Goal: Task Accomplishment & Management: Complete application form

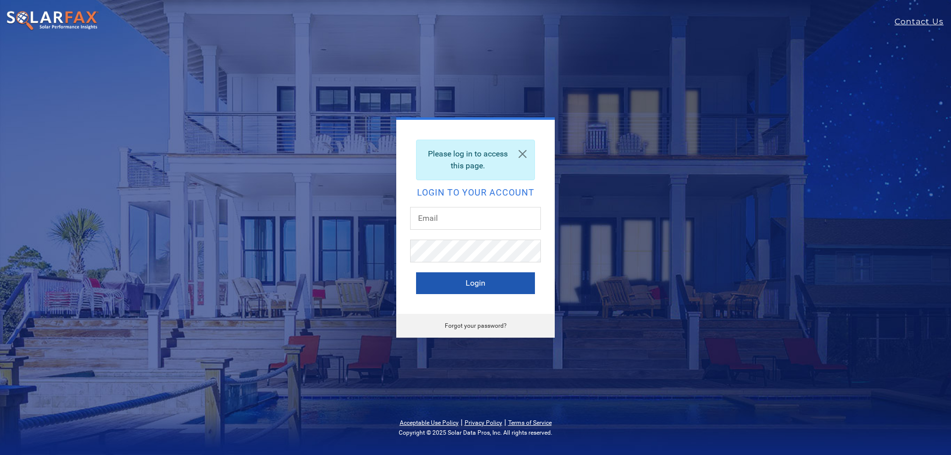
type input "[PERSON_NAME][EMAIL_ADDRESS][PERSON_NAME][DOMAIN_NAME]"
click at [496, 288] on button "Login" at bounding box center [475, 283] width 119 height 22
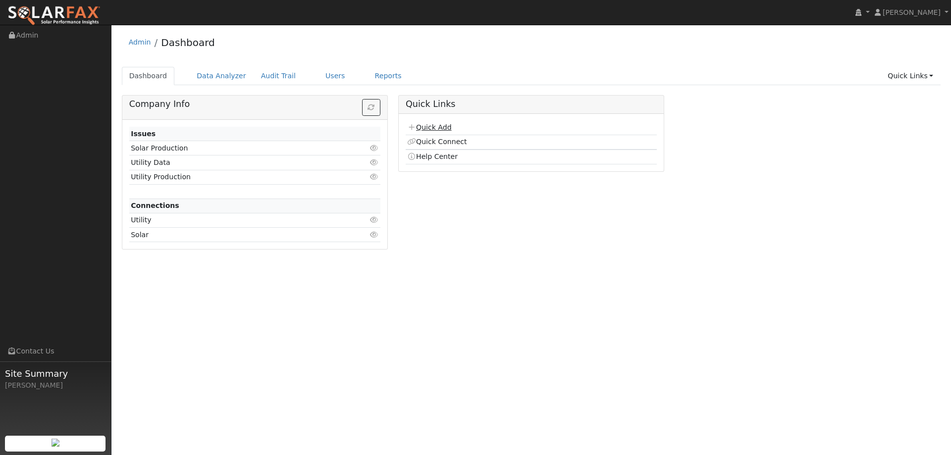
click at [440, 130] on link "Quick Add" at bounding box center [429, 127] width 44 height 8
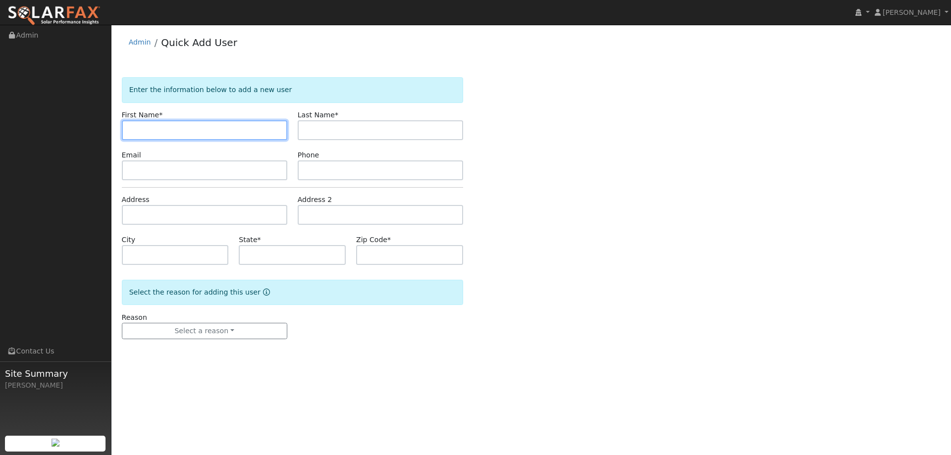
click at [158, 128] on input "text" at bounding box center [204, 130] width 165 height 20
paste input "Colleen"
click at [132, 133] on input "Colleen" at bounding box center [204, 130] width 165 height 20
type input "Colleen"
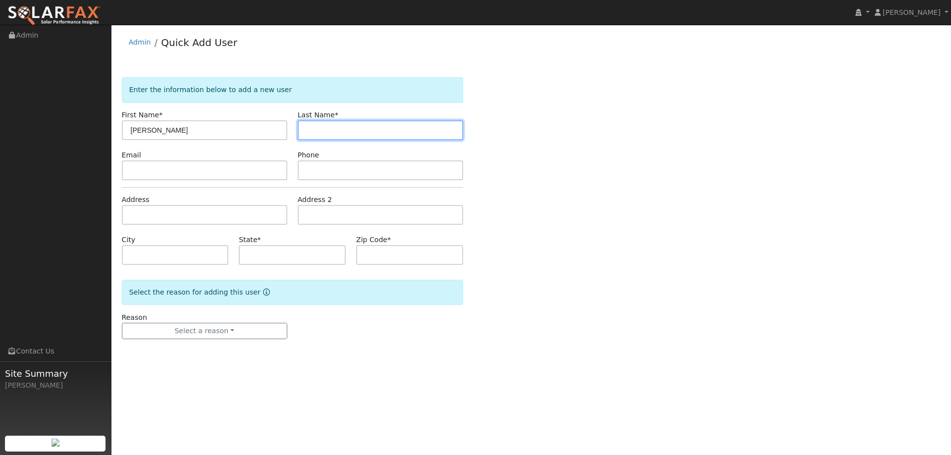
click at [383, 136] on input "text" at bounding box center [380, 130] width 165 height 20
click at [312, 129] on input "text" at bounding box center [380, 130] width 165 height 20
paste input "Lahey"
click at [308, 131] on input "Lahey" at bounding box center [380, 130] width 165 height 20
type input "Lahey"
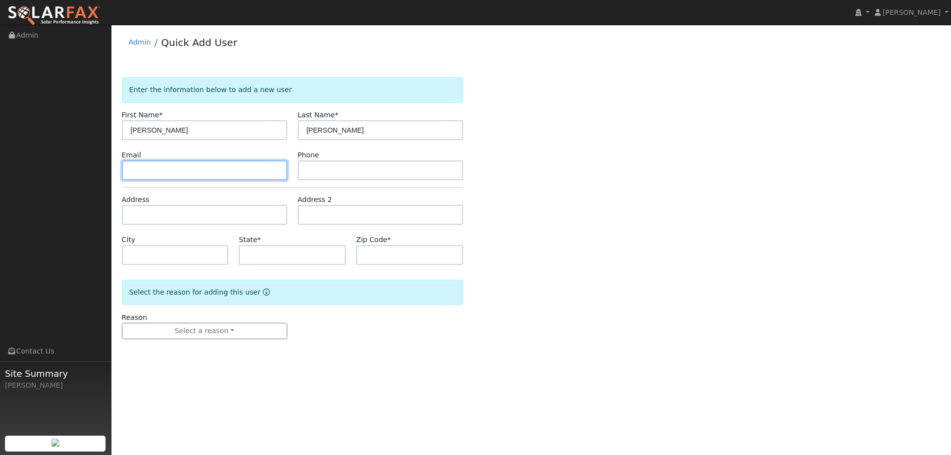
click at [196, 172] on input "text" at bounding box center [204, 170] width 165 height 20
drag, startPoint x: 136, startPoint y: 176, endPoint x: 138, endPoint y: 171, distance: 5.5
click at [136, 176] on input "text" at bounding box center [204, 170] width 165 height 20
paste input "Pclahey@comcast.net"
click at [131, 172] on input "Pclahey@comcast.net" at bounding box center [204, 170] width 165 height 20
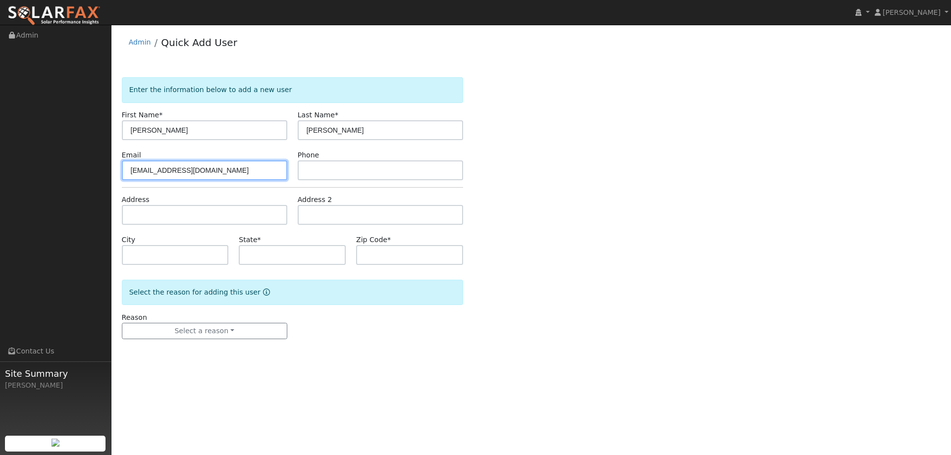
type input "Pclahey@comcast.net"
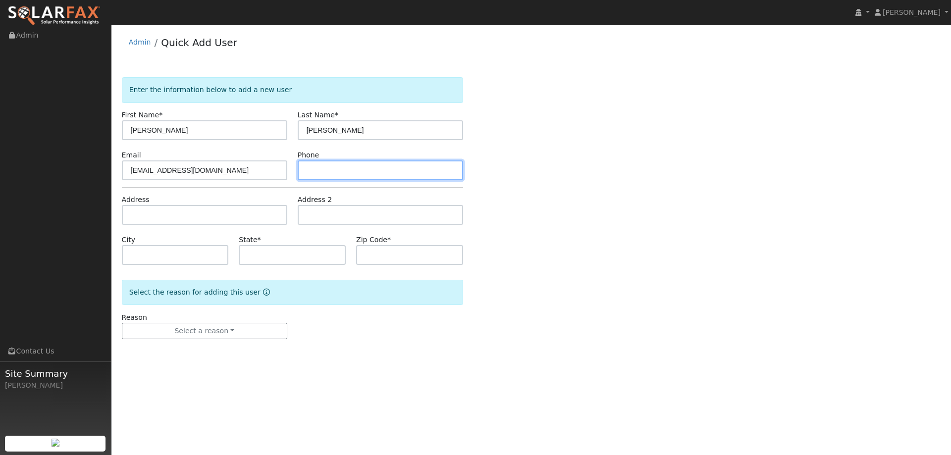
click at [367, 169] on input "text" at bounding box center [380, 170] width 165 height 20
click at [337, 170] on input "text" at bounding box center [380, 170] width 165 height 20
paste input "(707) 761-0926"
click at [308, 171] on input "(707) 761-0926" at bounding box center [380, 170] width 165 height 20
type input "(707) 761-0926"
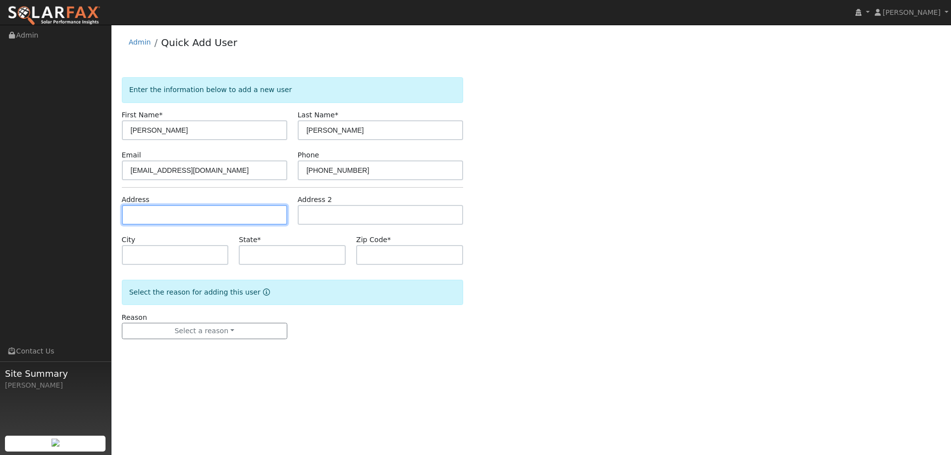
click at [162, 213] on input "text" at bounding box center [204, 215] width 165 height 20
click at [148, 219] on input "text" at bounding box center [204, 215] width 165 height 20
paste input "873 Arbor Oaks Drive"
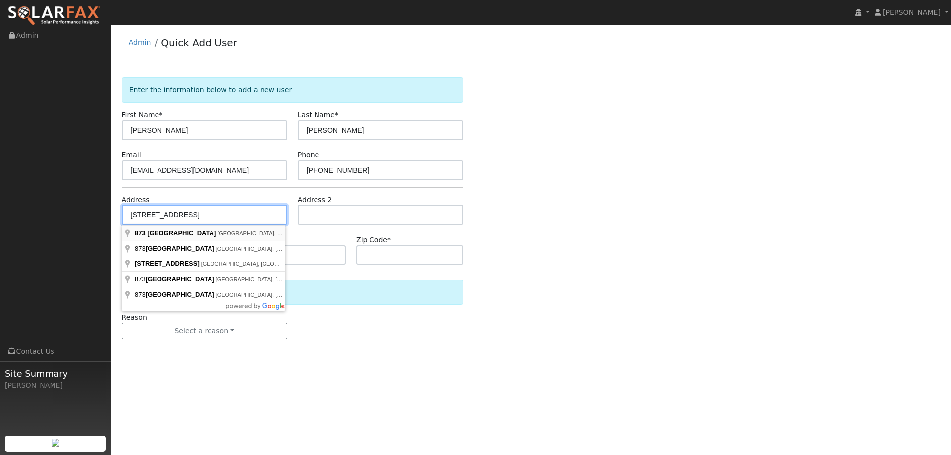
type input "873 Arbor Oaks Drive"
type input "Vacaville"
type input "CA"
type input "95687"
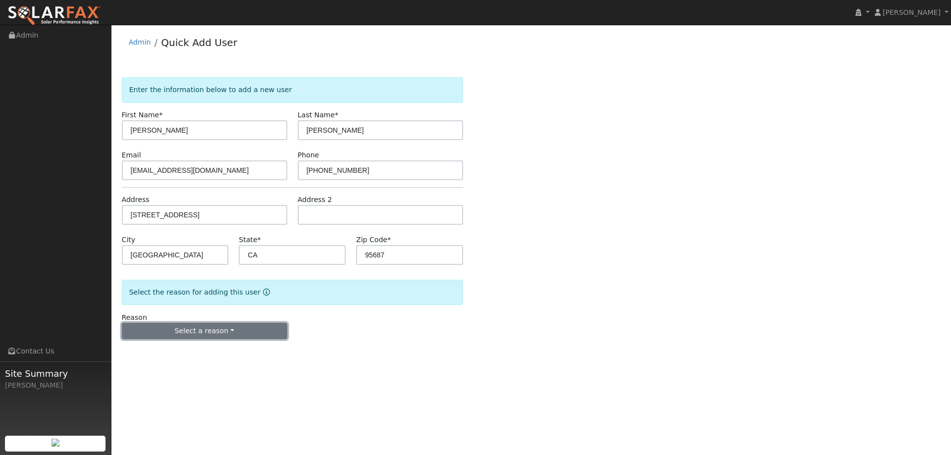
click at [263, 333] on button "Select a reason" at bounding box center [204, 331] width 165 height 17
click at [189, 354] on link "New lead" at bounding box center [176, 352] width 109 height 14
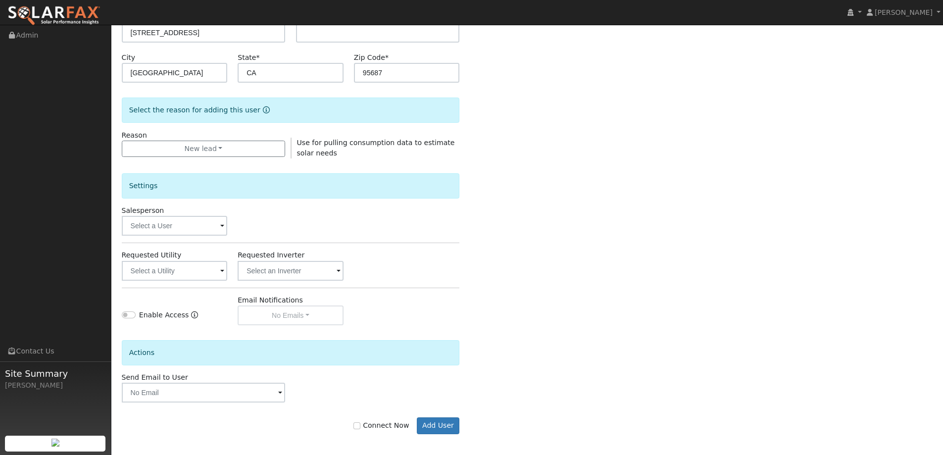
scroll to position [186, 0]
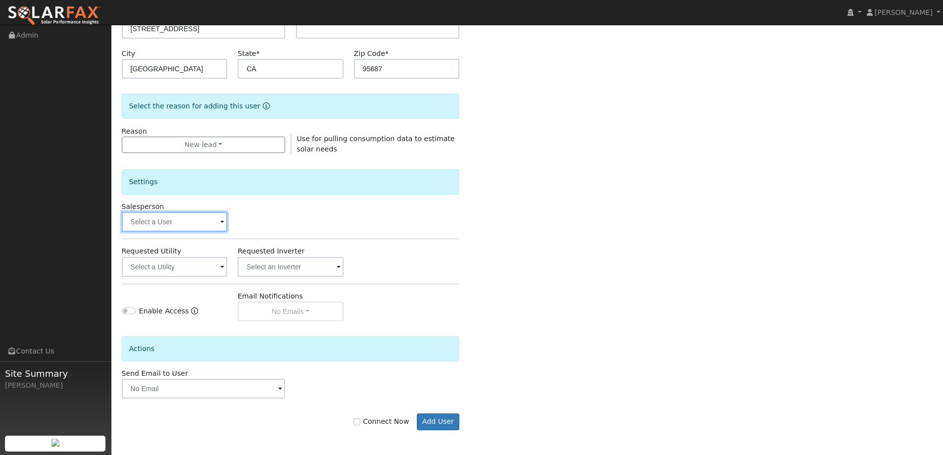
click at [183, 221] on input "text" at bounding box center [175, 222] width 106 height 20
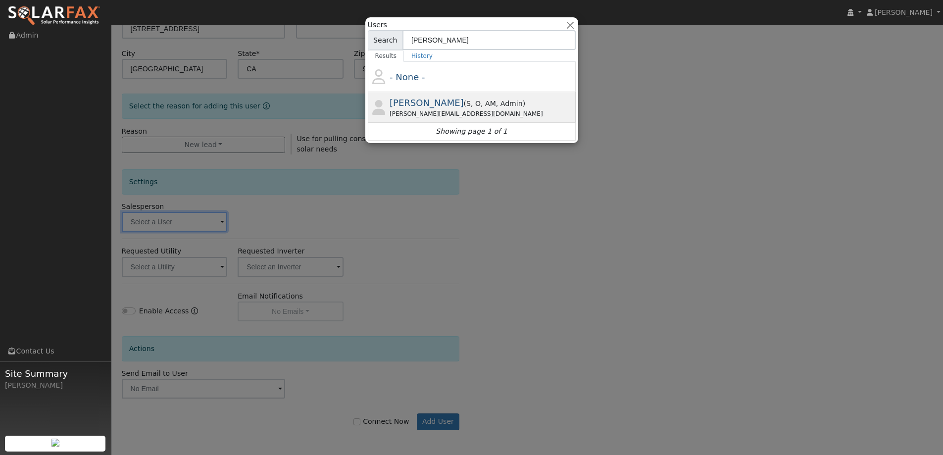
type input "ian"
click at [415, 99] on span "Ian Finger" at bounding box center [427, 103] width 74 height 10
type input "Ian Finger"
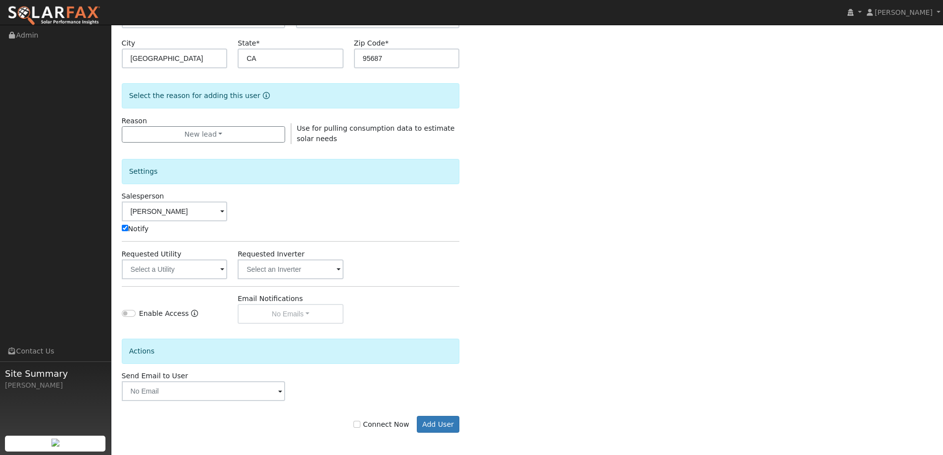
scroll to position [199, 0]
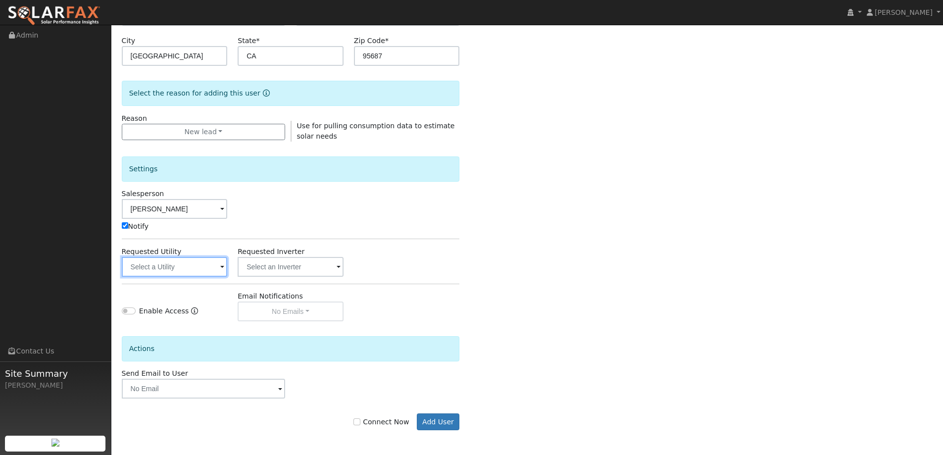
click at [216, 264] on input "text" at bounding box center [175, 267] width 106 height 20
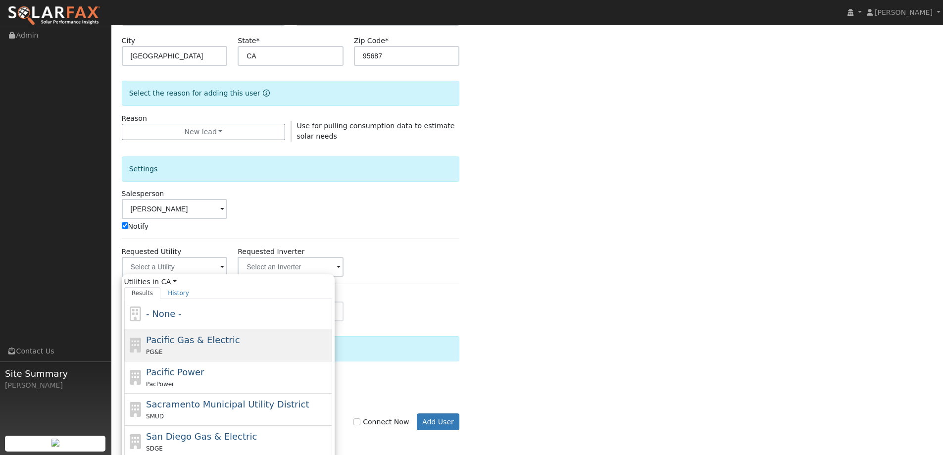
click at [241, 344] on div "Pacific Gas & Electric PG&E" at bounding box center [238, 345] width 184 height 24
type input "Pacific Gas & Electric"
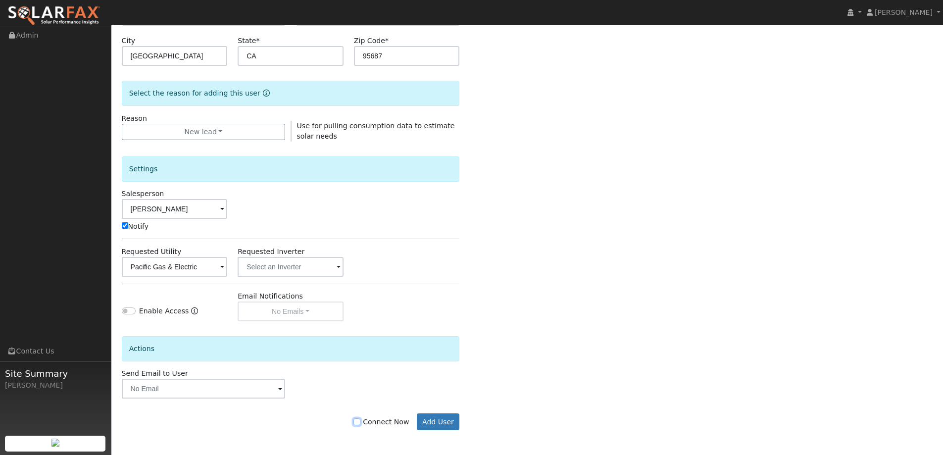
click at [361, 422] on input "Connect Now" at bounding box center [357, 421] width 7 height 7
checkbox input "true"
click at [417, 424] on div "Connect Now Add User" at bounding box center [290, 421] width 349 height 17
click at [427, 423] on button "Add User" at bounding box center [438, 421] width 43 height 17
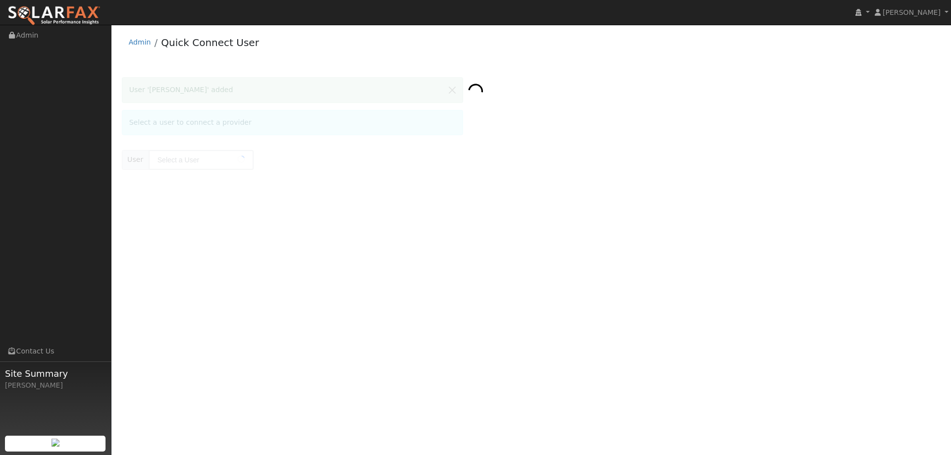
type input "[PERSON_NAME]"
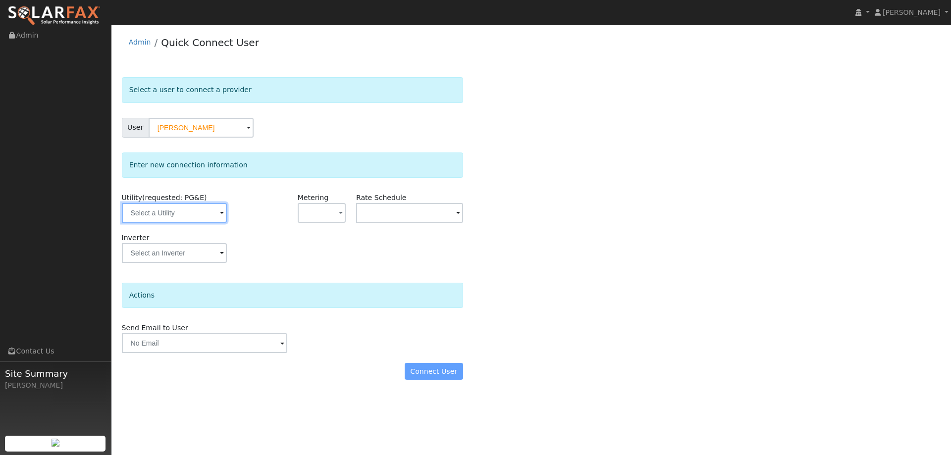
click at [217, 222] on input "text" at bounding box center [174, 213] width 105 height 20
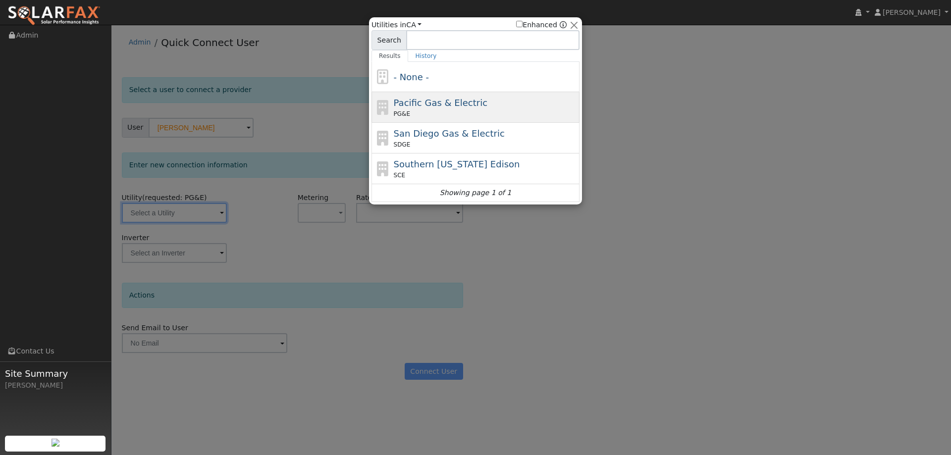
click at [460, 102] on span "Pacific Gas & Electric" at bounding box center [441, 103] width 94 height 10
type input "PG&E"
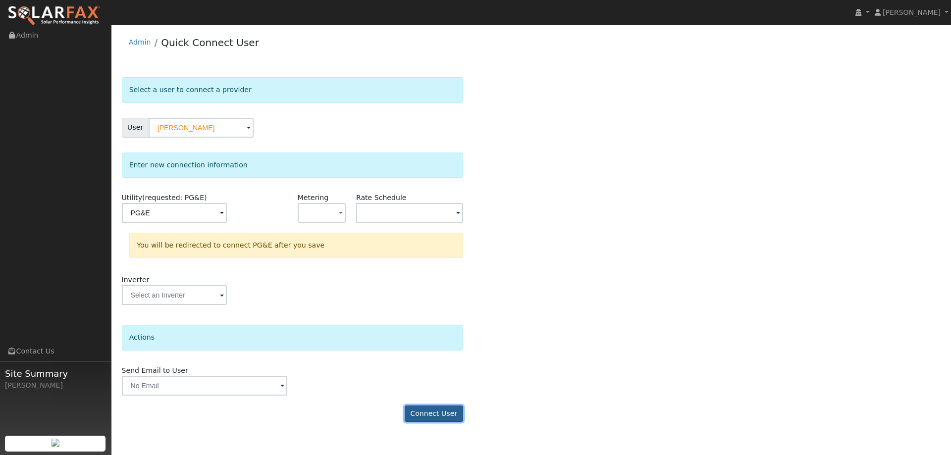
click at [453, 414] on button "Connect User" at bounding box center [434, 414] width 58 height 17
